Goal: Information Seeking & Learning: Learn about a topic

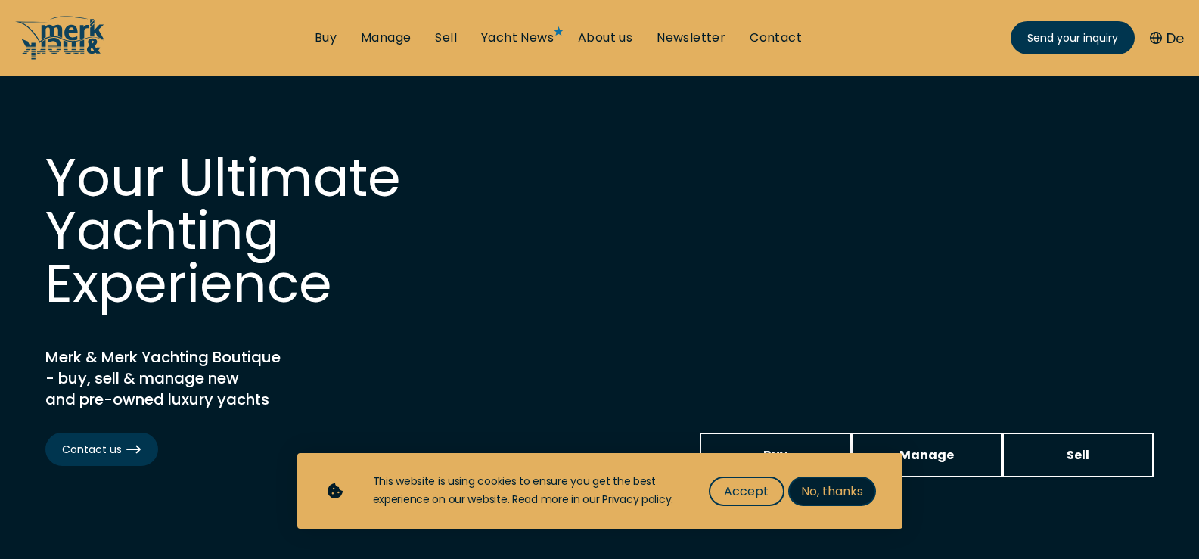
click at [830, 482] on span "No, thanks" at bounding box center [832, 491] width 62 height 19
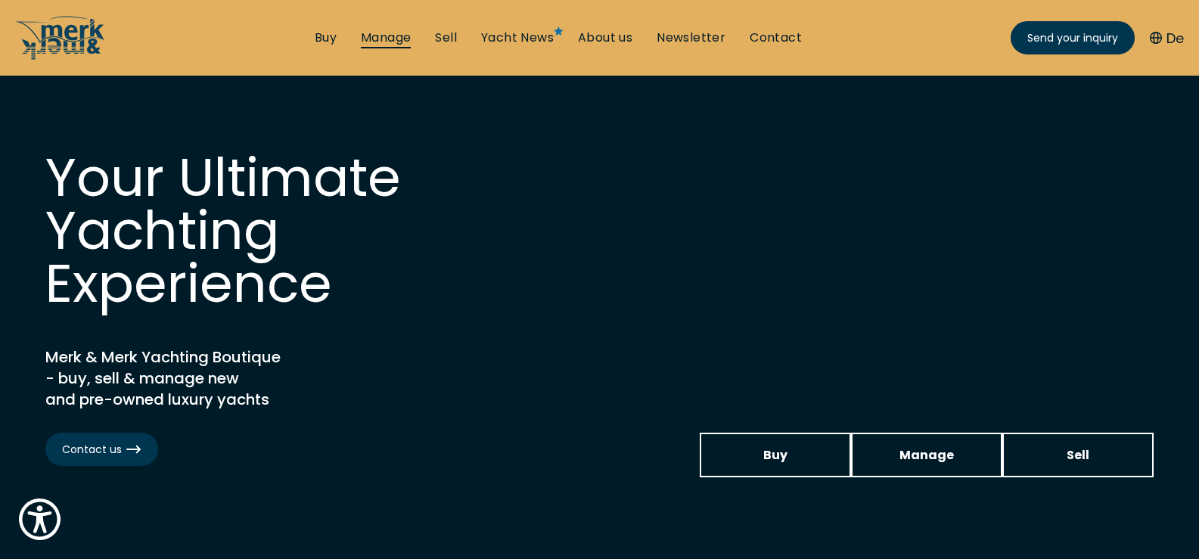
click at [393, 34] on link "Manage" at bounding box center [386, 37] width 50 height 17
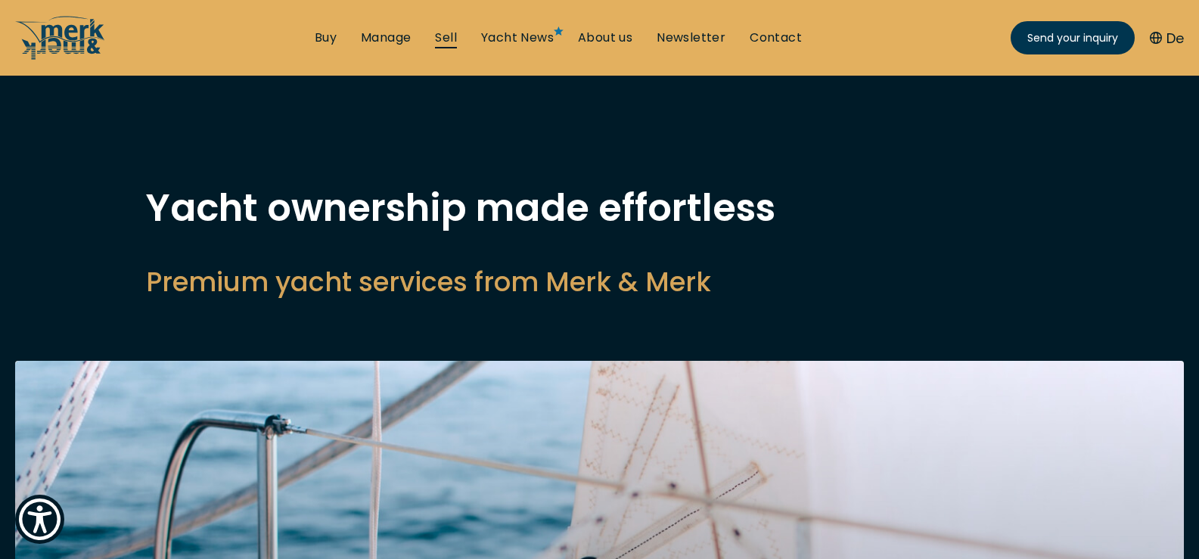
click at [440, 41] on link "Sell" at bounding box center [446, 37] width 22 height 17
select select "sell"
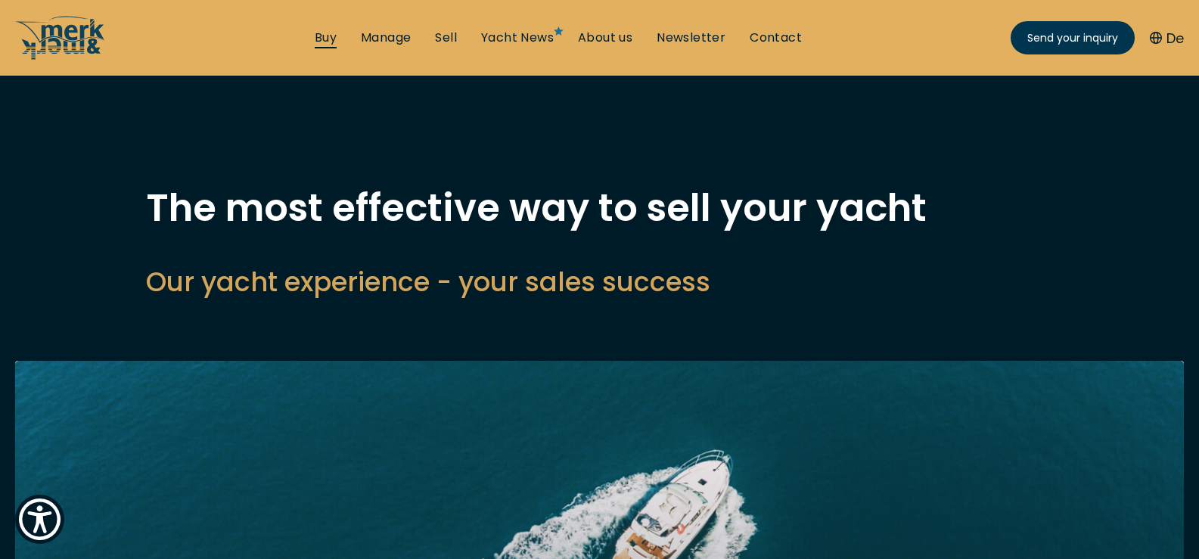
click at [321, 36] on link "Buy" at bounding box center [326, 37] width 22 height 17
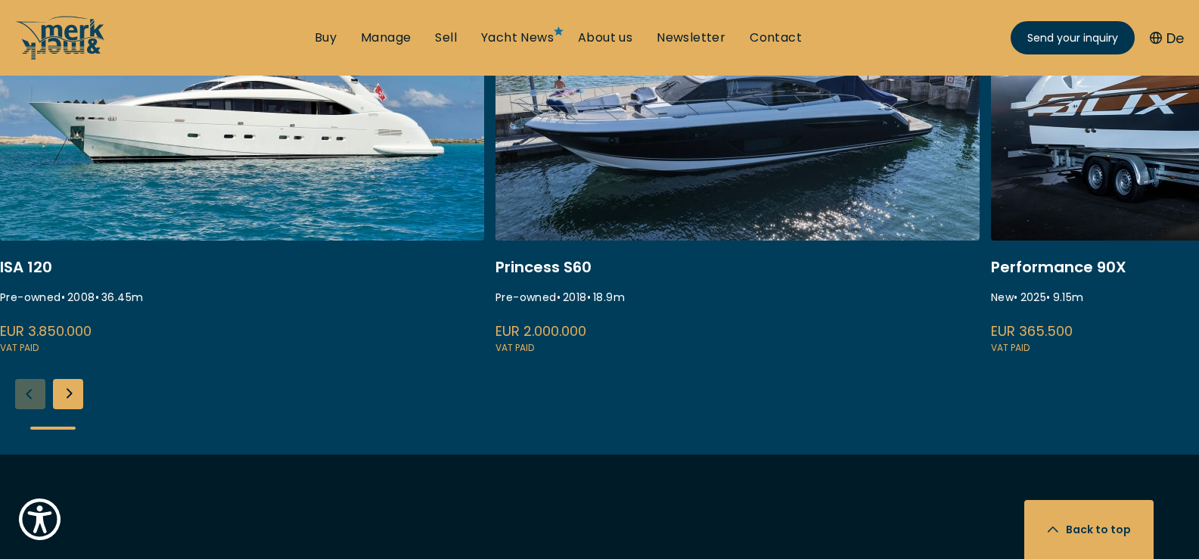
scroll to position [706, 0]
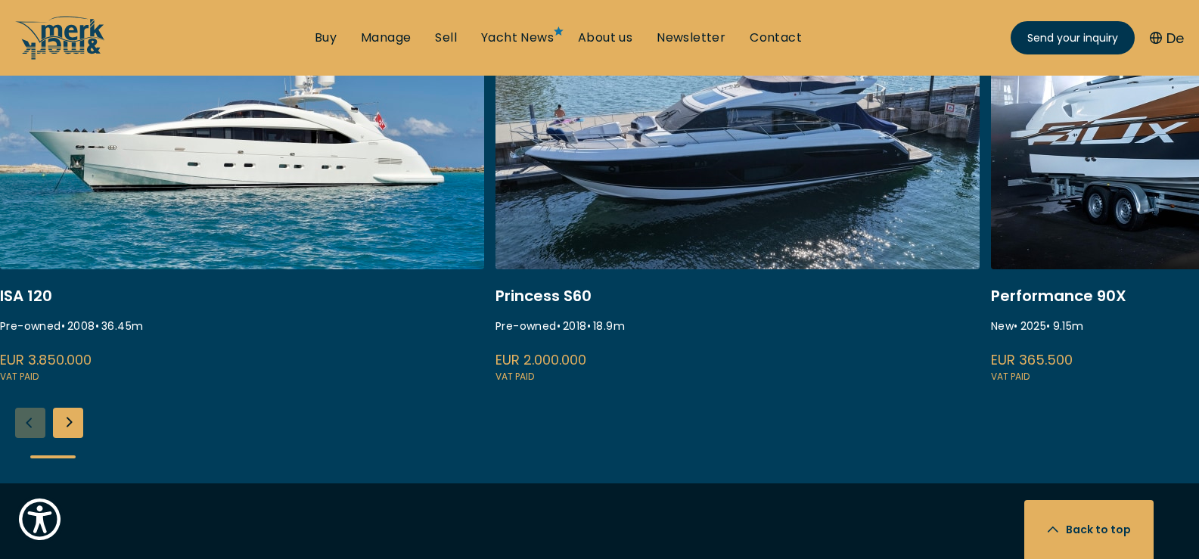
click at [57, 426] on div "Next slide" at bounding box center [68, 423] width 30 height 30
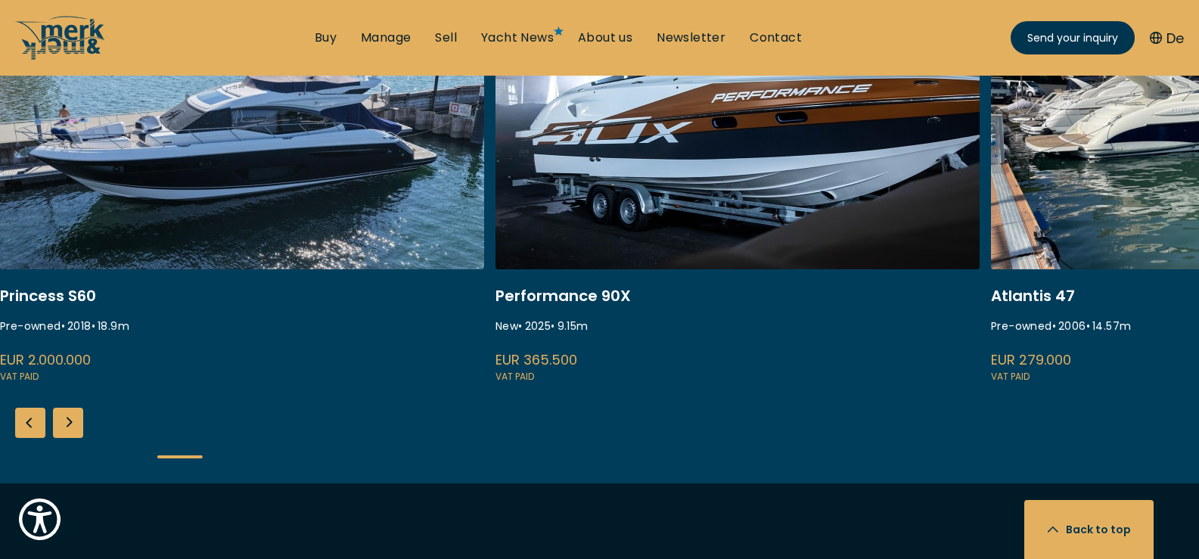
click at [57, 426] on div "Next slide" at bounding box center [68, 423] width 30 height 30
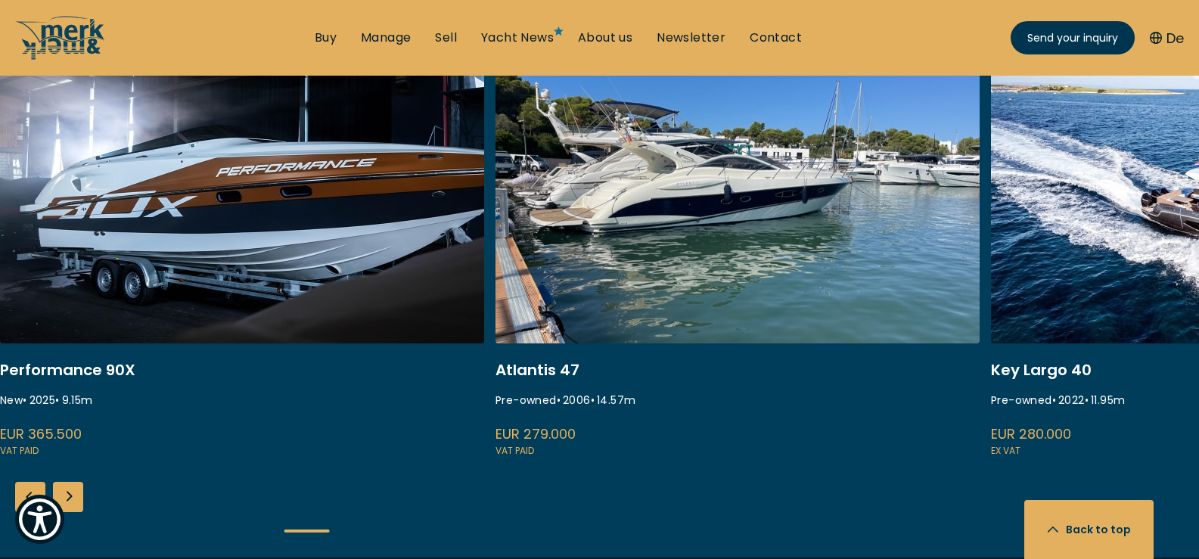
scroll to position [605, 0]
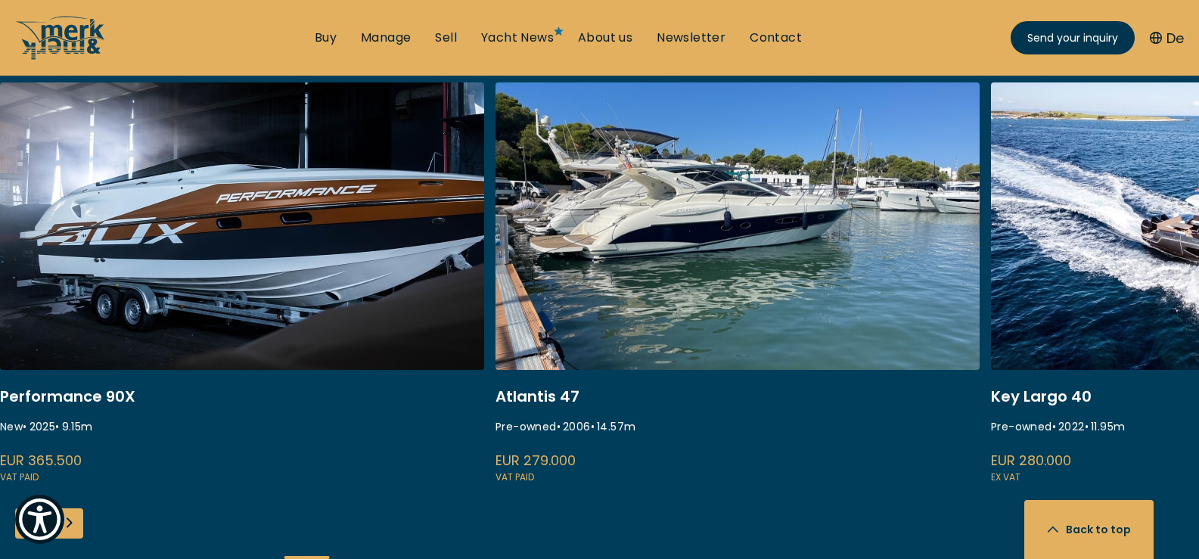
click at [64, 537] on div "Next slide" at bounding box center [68, 523] width 30 height 30
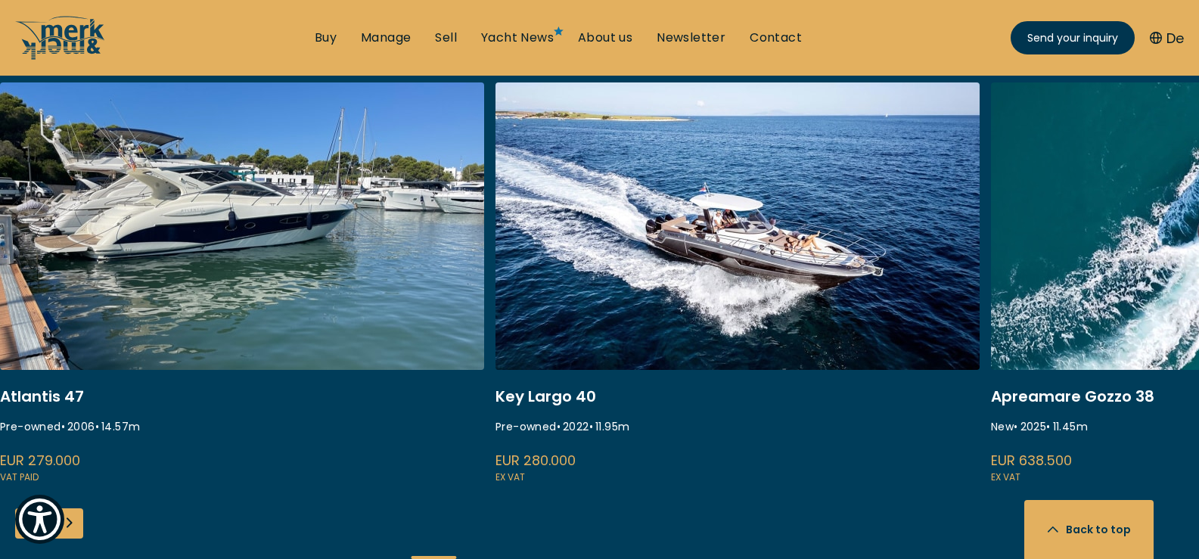
click at [64, 536] on div "Next slide" at bounding box center [68, 523] width 30 height 30
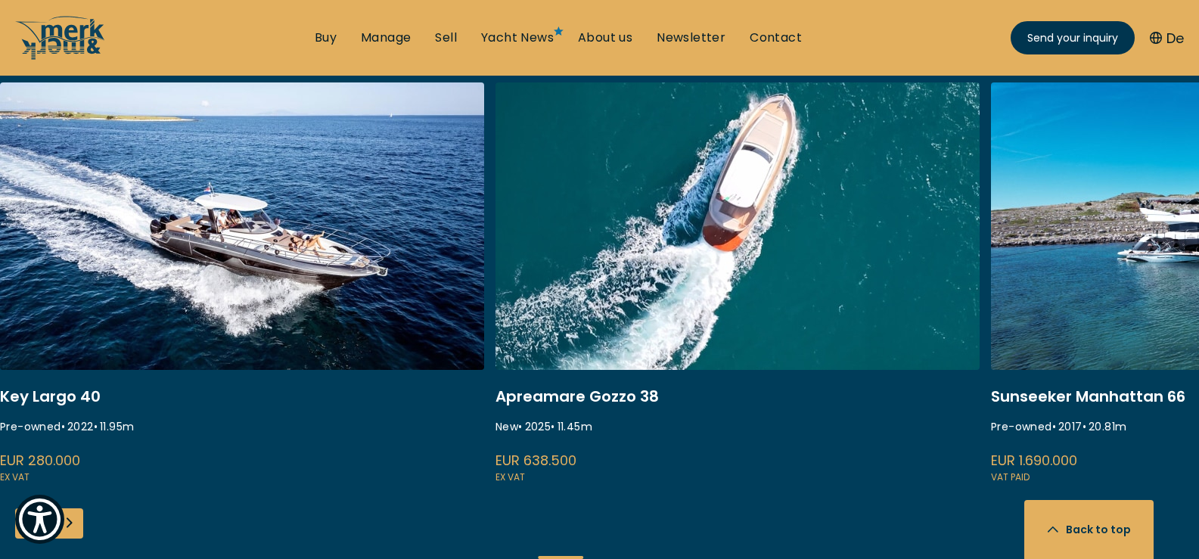
click at [64, 536] on div "Next slide" at bounding box center [68, 523] width 30 height 30
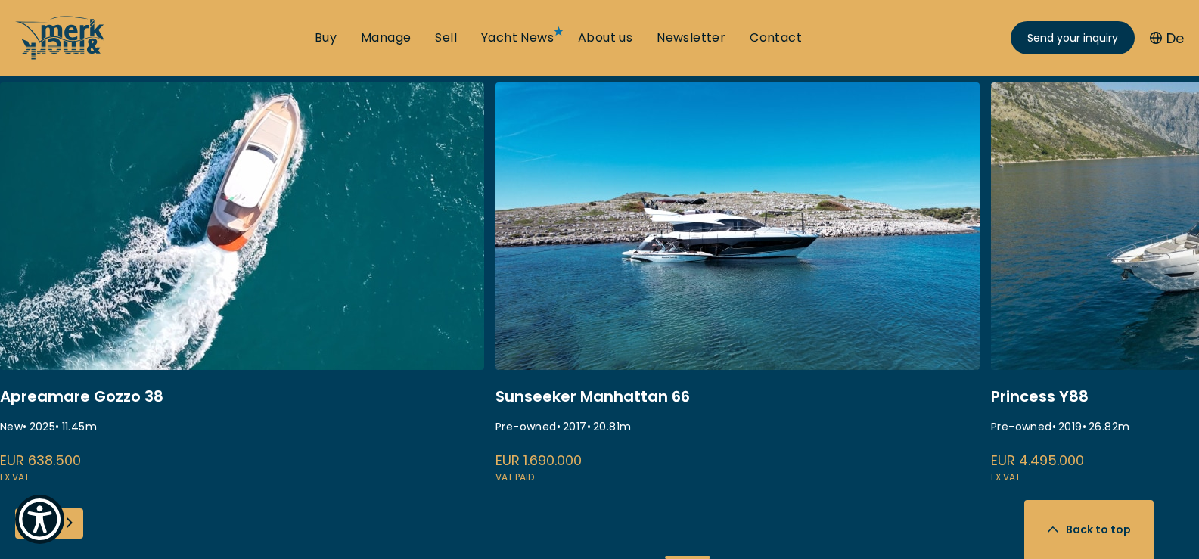
click at [64, 536] on div "Next slide" at bounding box center [68, 523] width 30 height 30
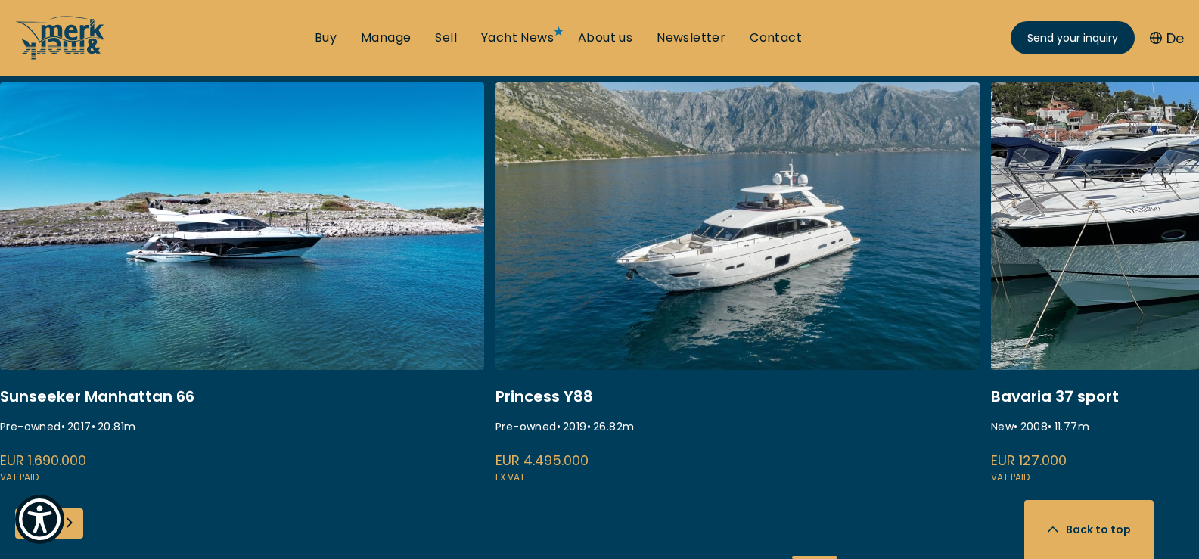
click at [64, 536] on div "Next slide" at bounding box center [68, 523] width 30 height 30
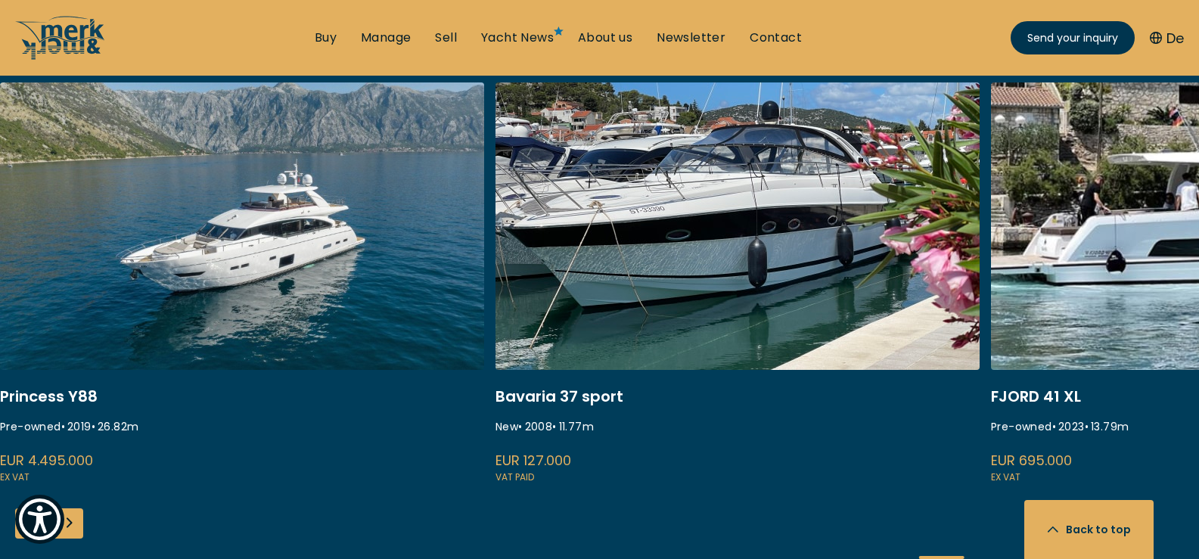
click at [64, 536] on div "Next slide" at bounding box center [68, 523] width 30 height 30
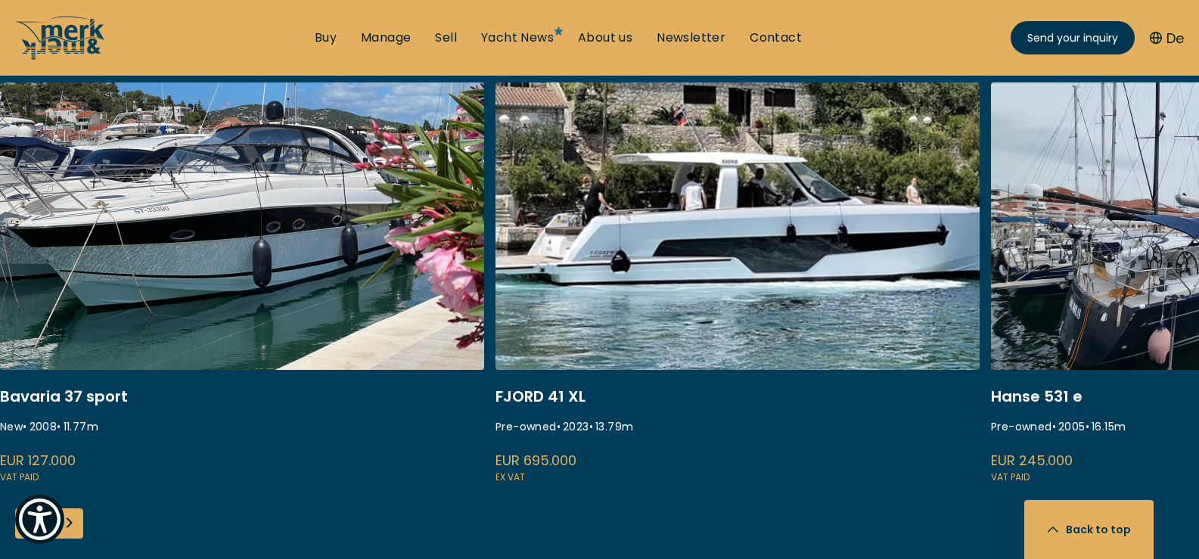
click at [64, 536] on div "Next slide" at bounding box center [68, 523] width 30 height 30
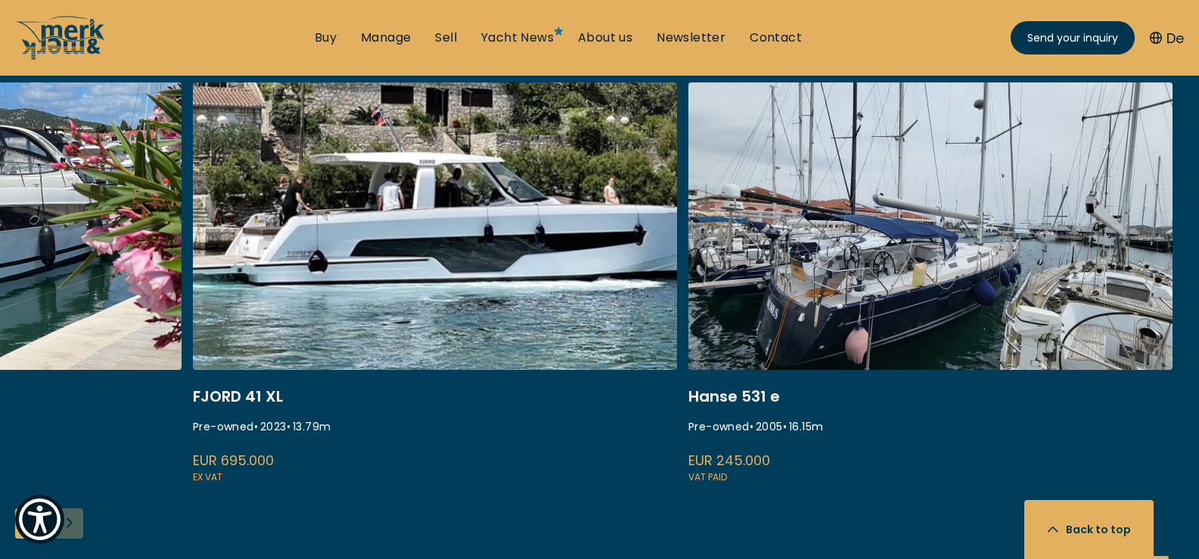
click at [64, 536] on div "ISA 120 Pre-owned • 2008 • 36.45 m EUR 3.850.000 VAT paid Princess S60 Pre-owne…" at bounding box center [599, 332] width 1199 height 501
click at [772, 42] on link "Contact" at bounding box center [775, 37] width 52 height 17
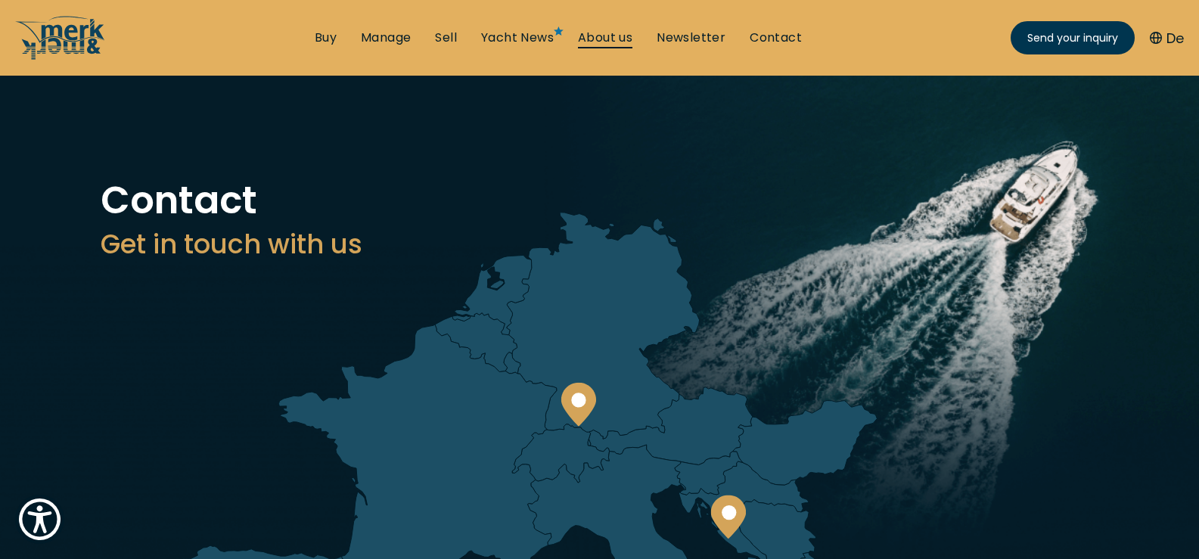
click at [608, 40] on link "About us" at bounding box center [605, 37] width 54 height 17
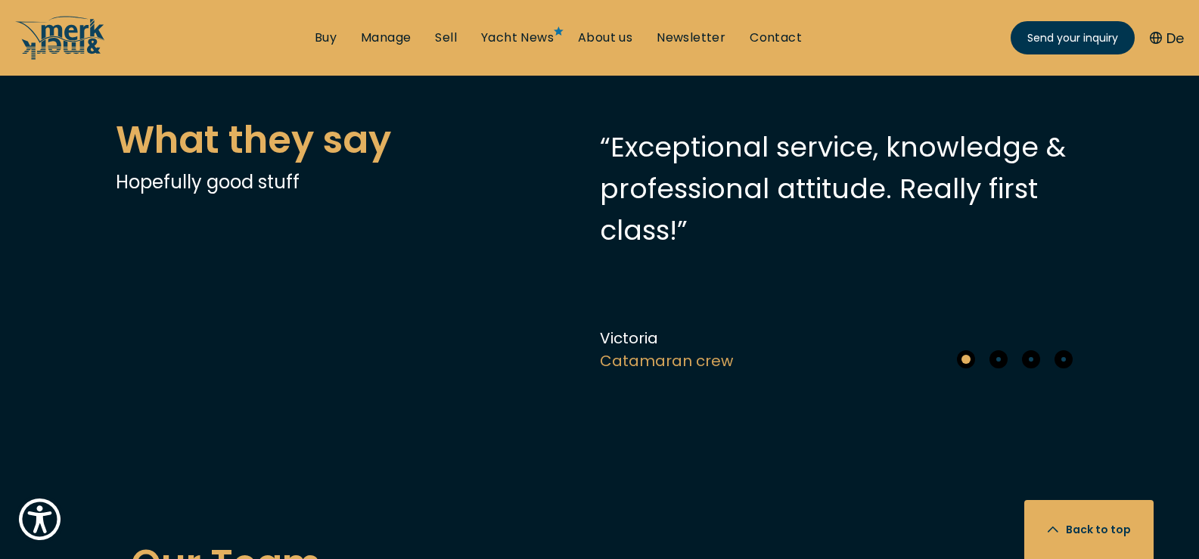
scroll to position [3025, 0]
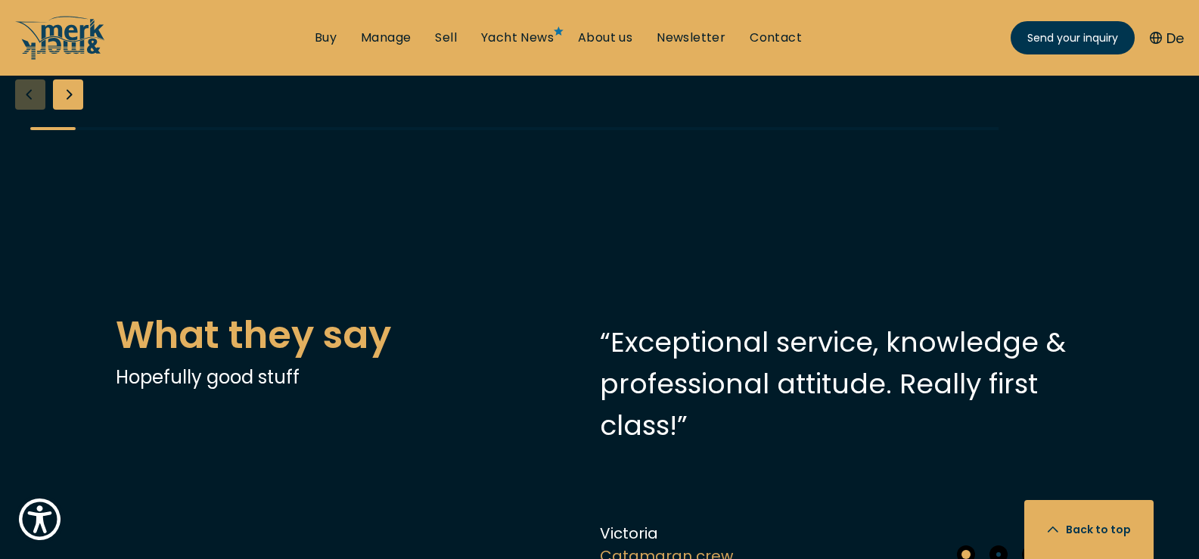
click at [53, 110] on div "Next slide" at bounding box center [68, 94] width 30 height 30
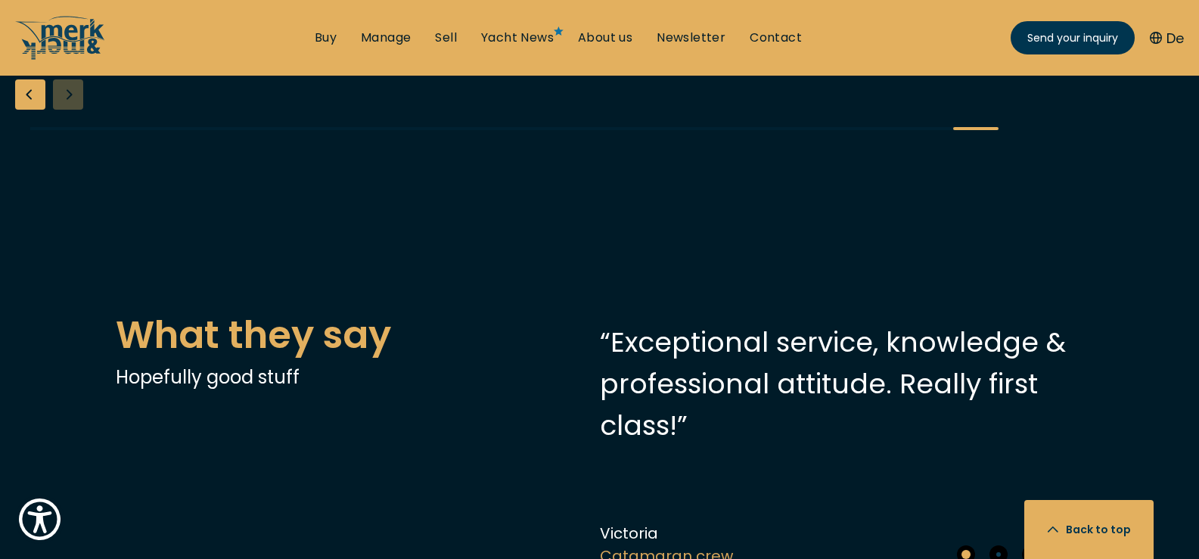
click at [15, 110] on div "Previous slide" at bounding box center [30, 94] width 30 height 30
click at [505, 39] on link "Yacht News" at bounding box center [517, 37] width 73 height 17
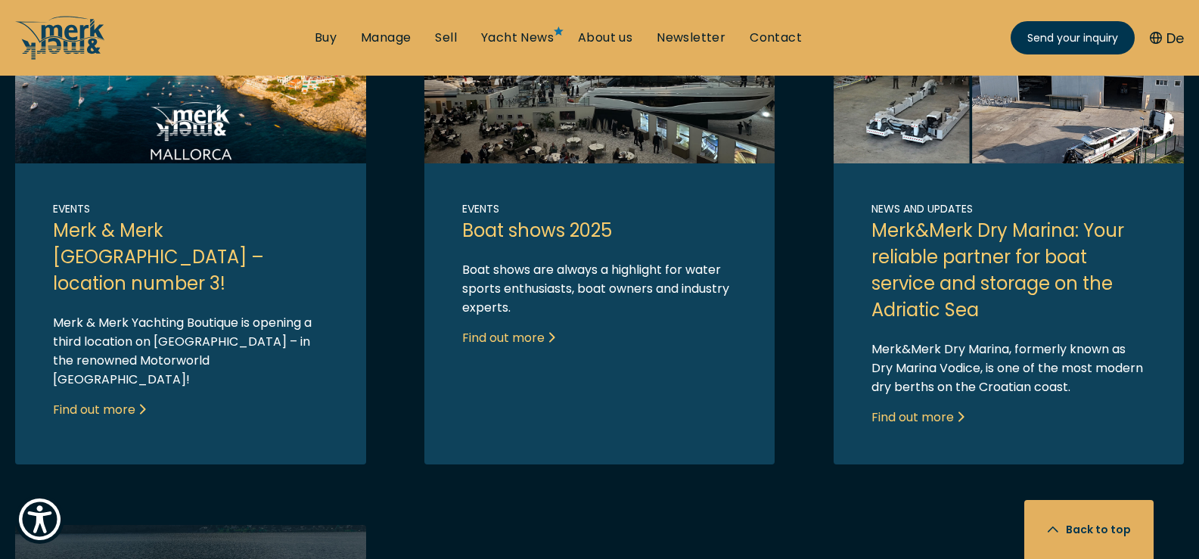
scroll to position [1008, 0]
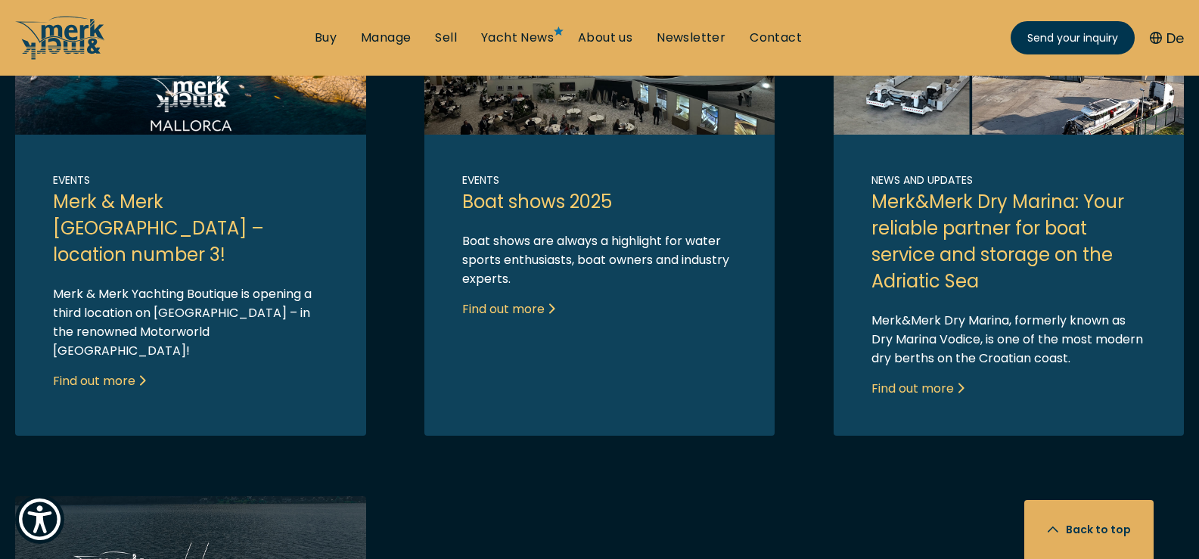
click at [911, 386] on link "Link to post" at bounding box center [1008, 209] width 351 height 452
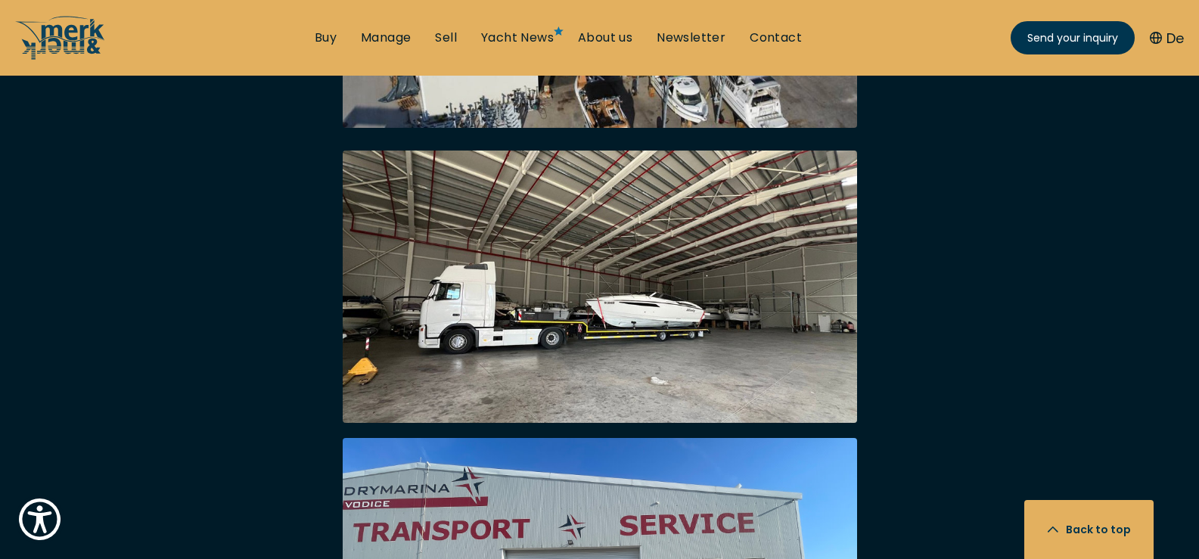
scroll to position [3832, 0]
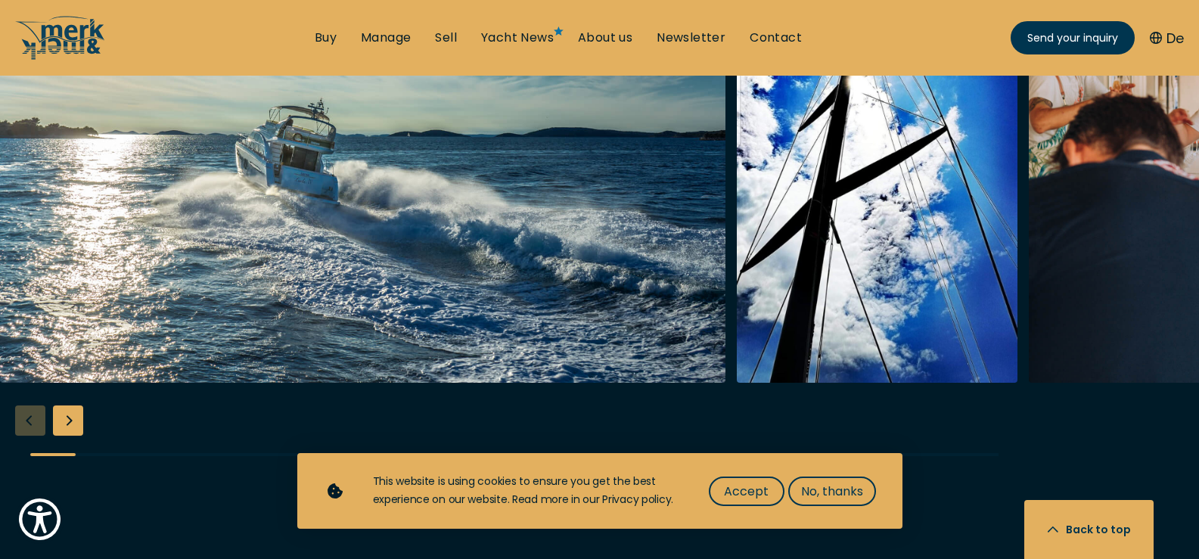
scroll to position [3428, 0]
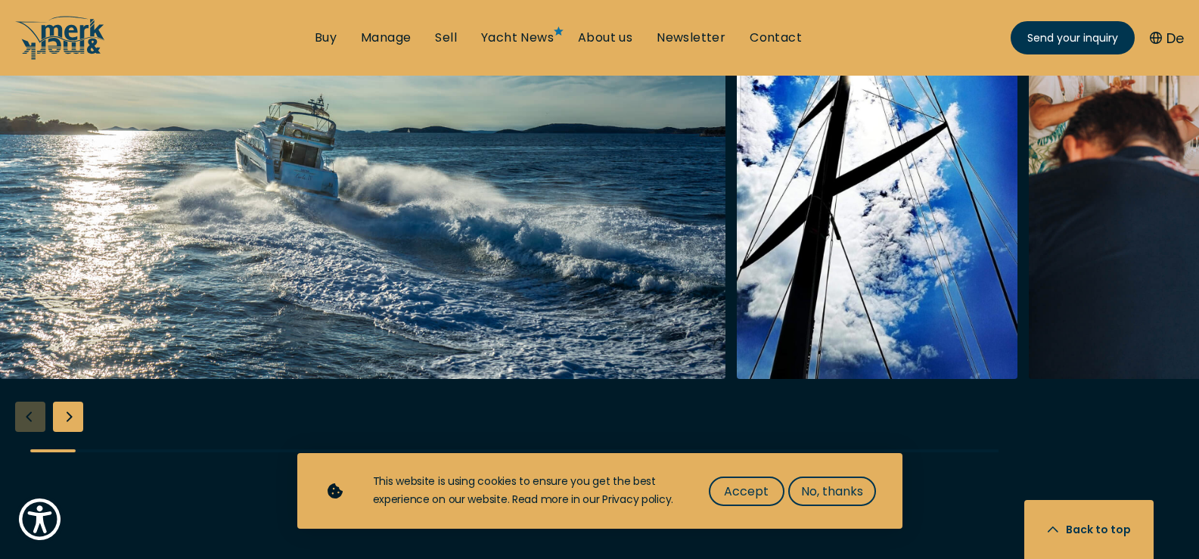
click at [60, 402] on div "Next slide" at bounding box center [68, 417] width 30 height 30
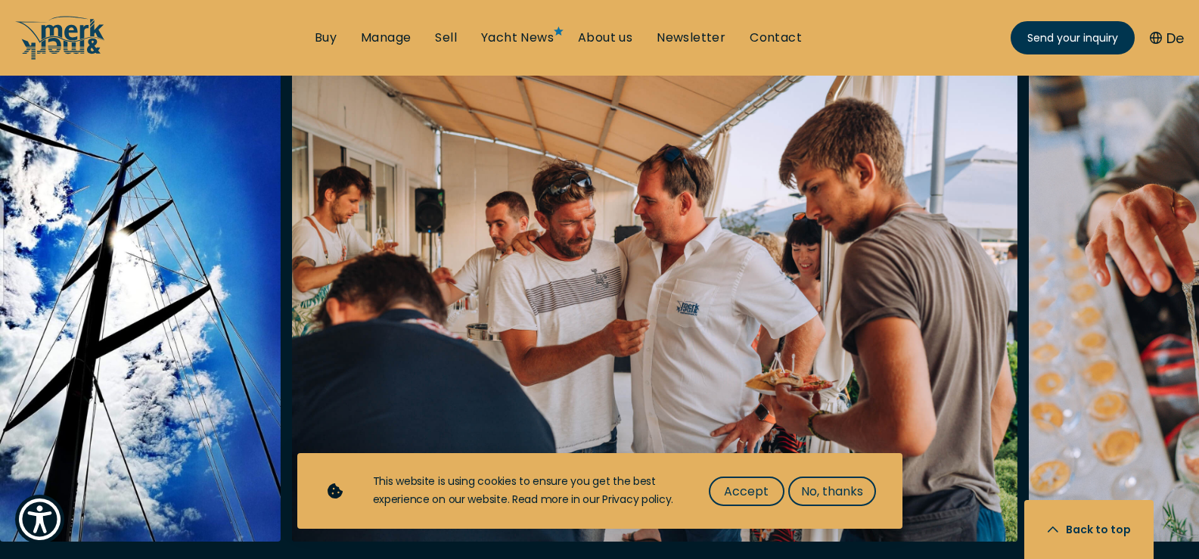
scroll to position [3227, 0]
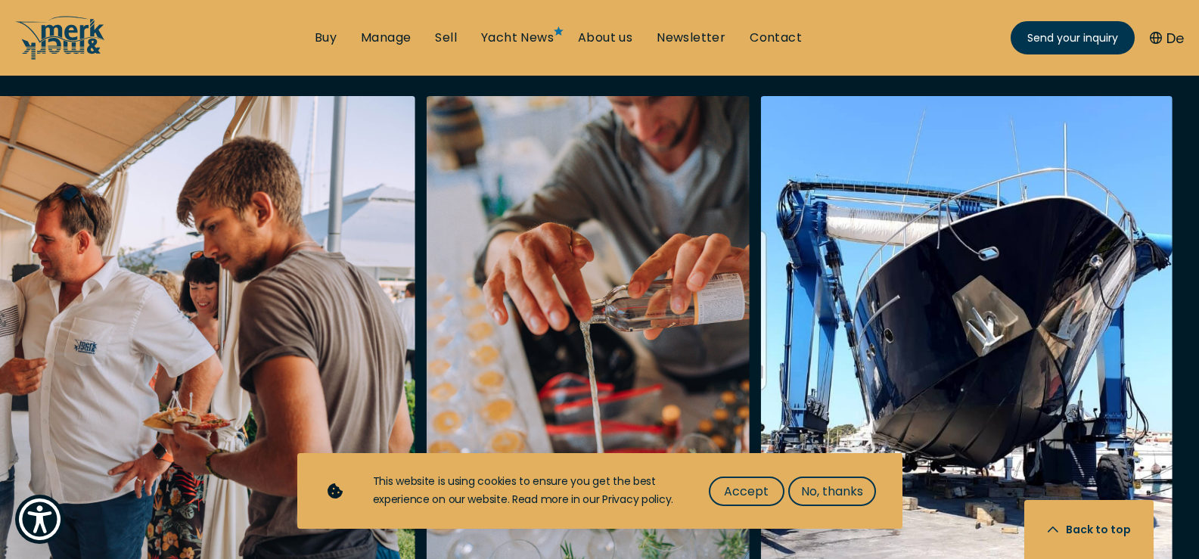
click at [45, 550] on div at bounding box center [599, 387] width 1199 height 582
